Goal: Find specific page/section: Find specific page/section

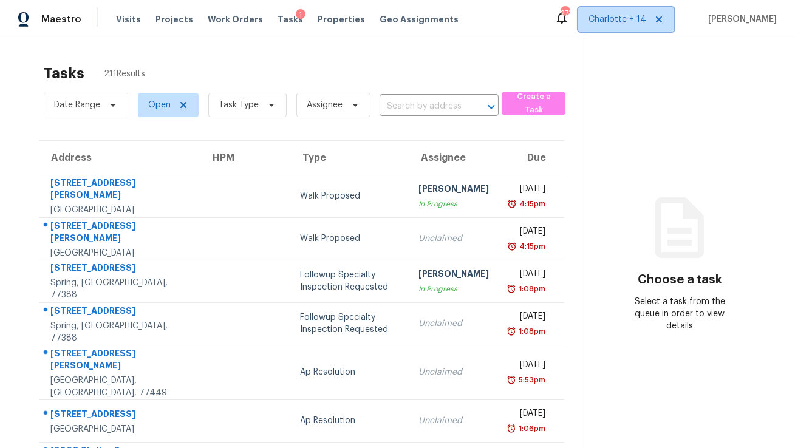
click at [664, 19] on icon at bounding box center [659, 20] width 10 height 10
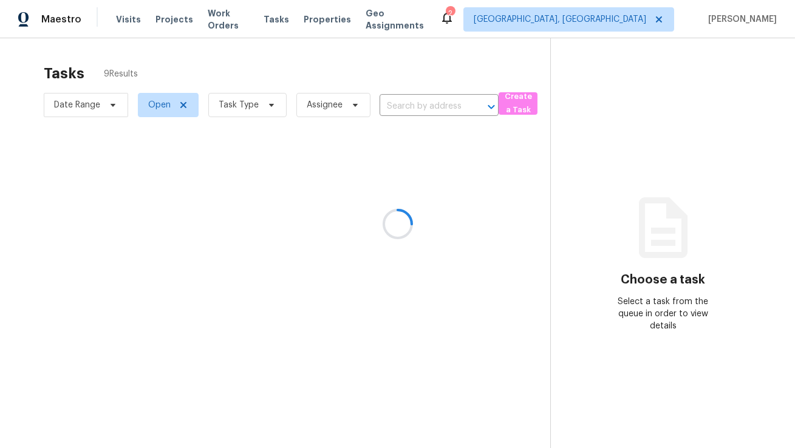
click at [630, 24] on div at bounding box center [397, 224] width 795 height 448
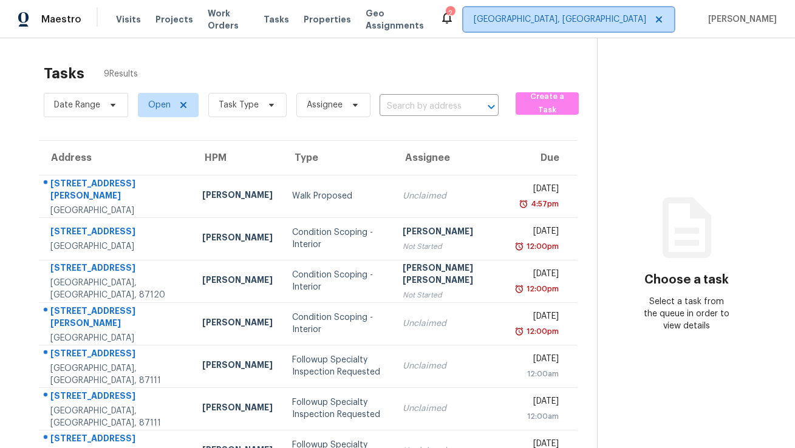
click at [630, 22] on span "[GEOGRAPHIC_DATA], [GEOGRAPHIC_DATA]" at bounding box center [560, 19] width 173 height 12
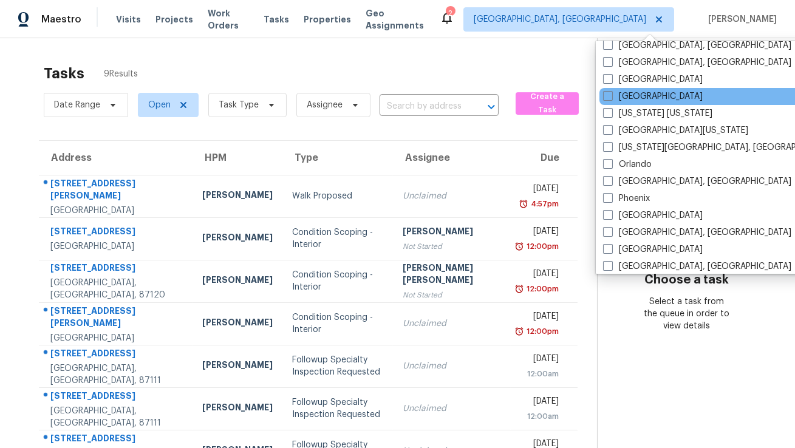
scroll to position [559, 0]
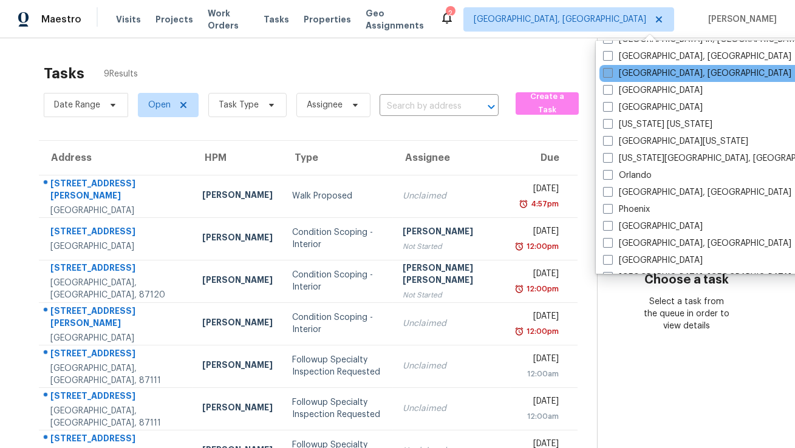
click at [605, 72] on span at bounding box center [608, 73] width 10 height 10
click at [605, 72] on input "[GEOGRAPHIC_DATA], [GEOGRAPHIC_DATA]" at bounding box center [607, 71] width 8 height 8
checkbox input "true"
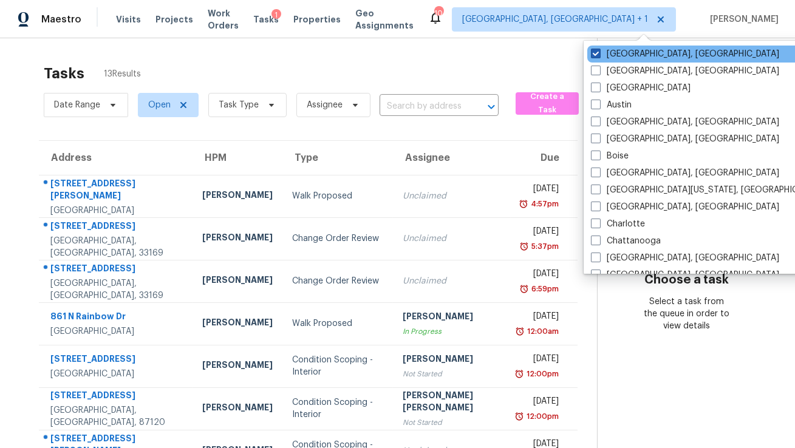
click at [606, 49] on label "[GEOGRAPHIC_DATA], [GEOGRAPHIC_DATA]" at bounding box center [685, 54] width 188 height 12
click at [599, 49] on input "[GEOGRAPHIC_DATA], [GEOGRAPHIC_DATA]" at bounding box center [595, 52] width 8 height 8
checkbox input "false"
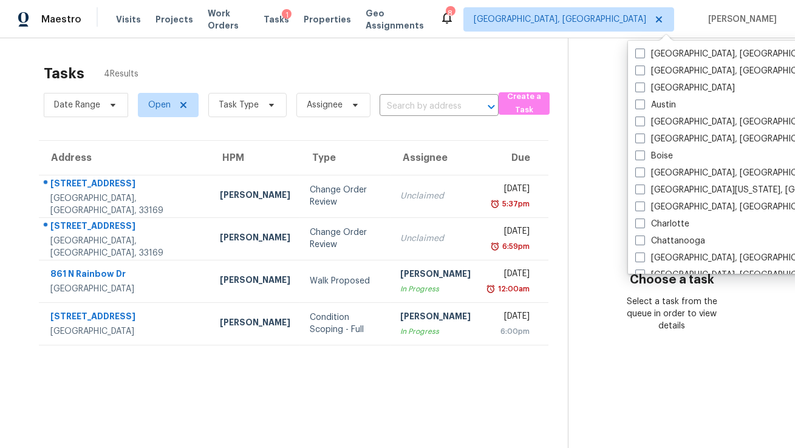
click at [236, 360] on section "Tasks 4 Results Date Range Open Task Type Assignee ​ Create a Task Address HPM …" at bounding box center [293, 272] width 549 height 429
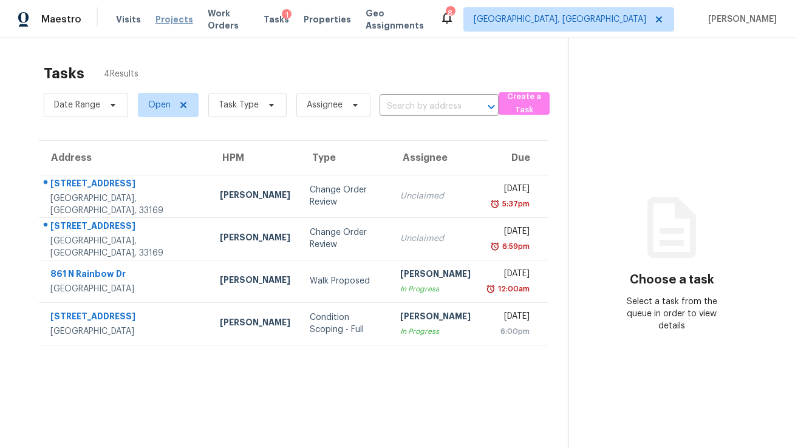
click at [161, 16] on span "Projects" at bounding box center [175, 19] width 38 height 12
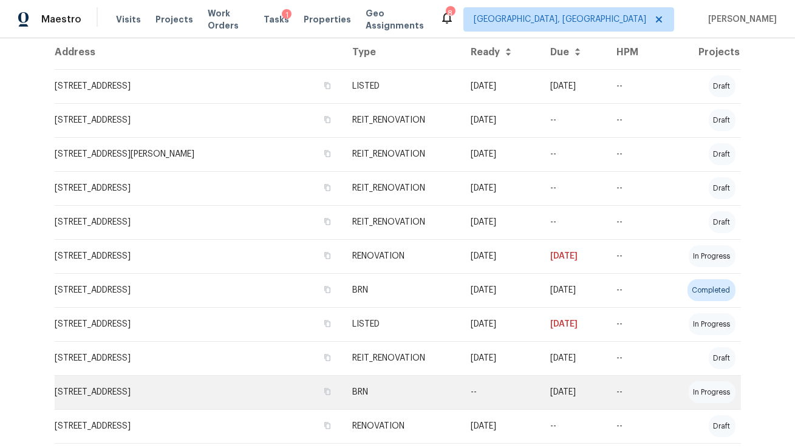
scroll to position [301, 0]
